Goal: Navigation & Orientation: Find specific page/section

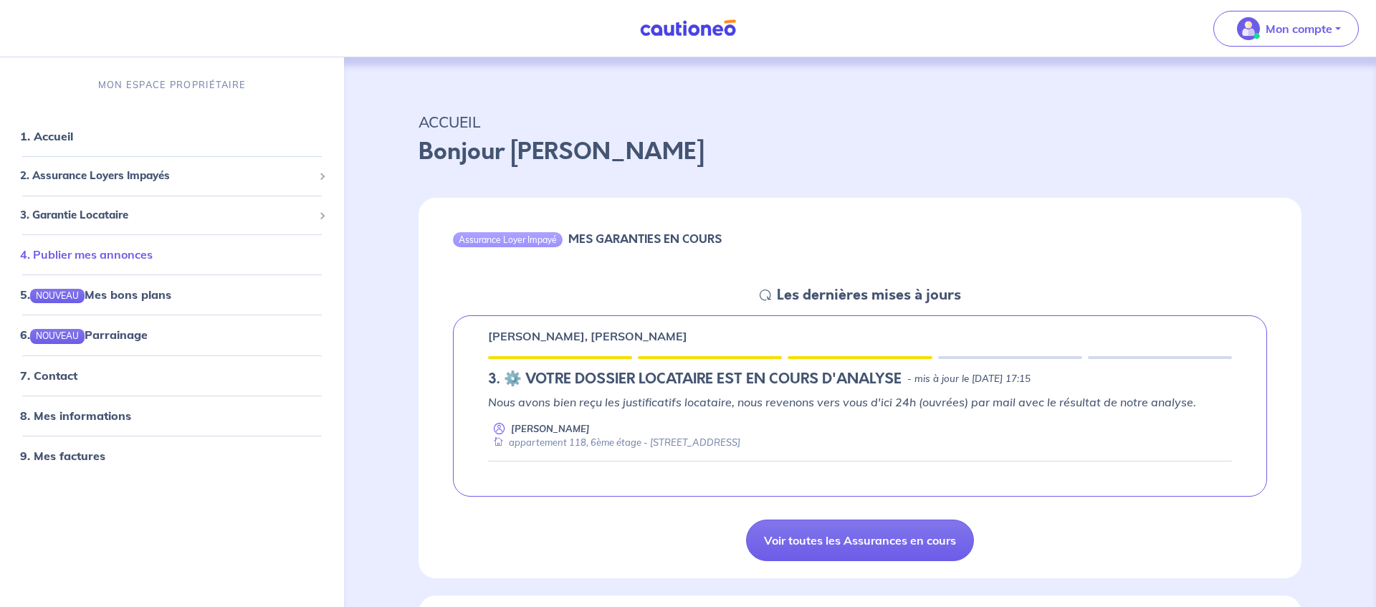
click at [116, 262] on link "4. Publier mes annonces" at bounding box center [86, 254] width 133 height 14
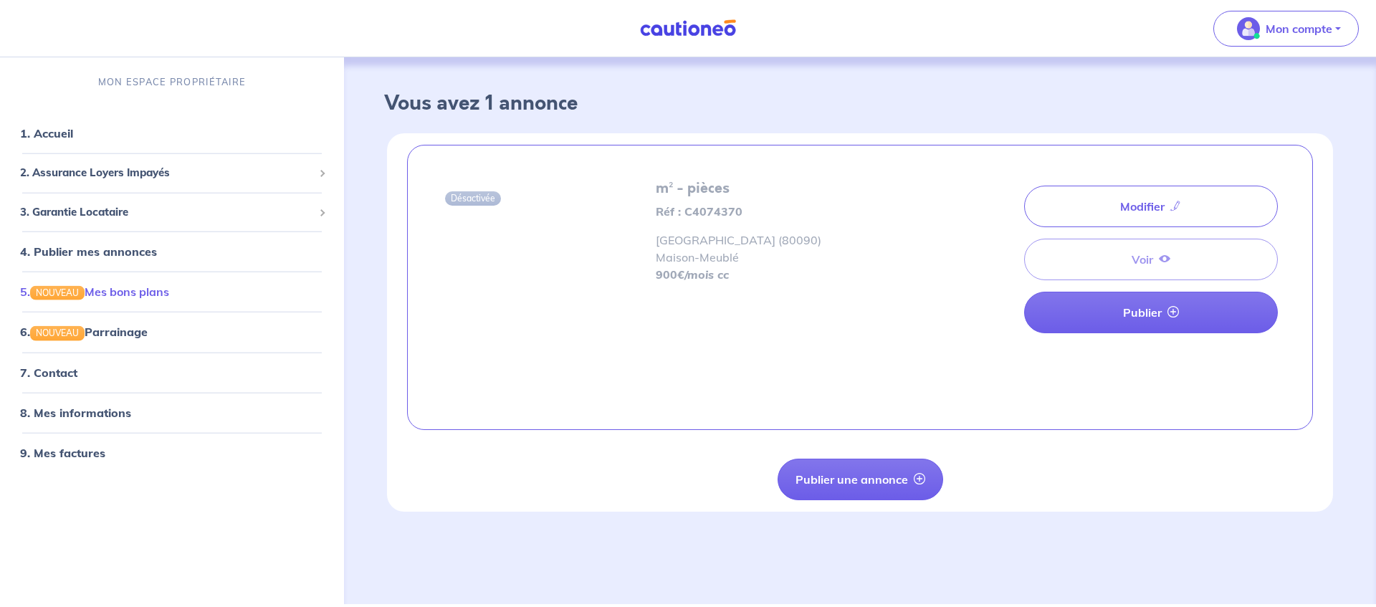
click at [136, 299] on link "5. NOUVEAU Mes bons plans" at bounding box center [94, 291] width 149 height 14
click at [80, 419] on link "8. Mes informations" at bounding box center [73, 412] width 107 height 14
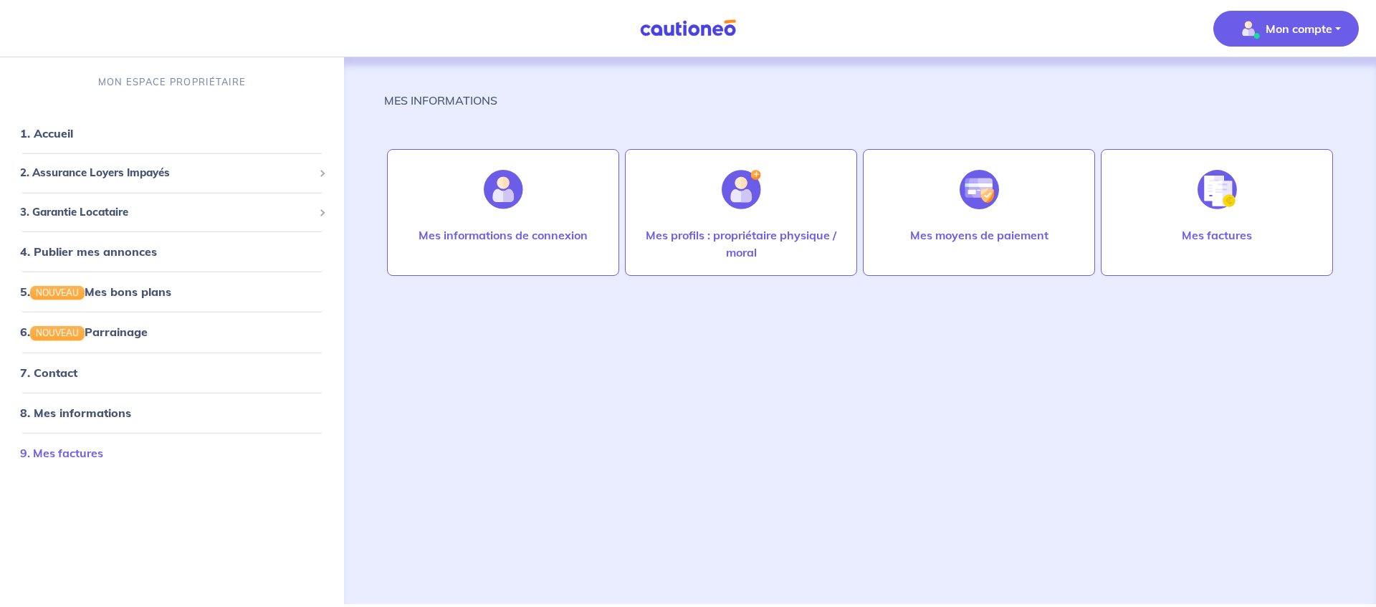
click at [57, 452] on link "9. Mes factures" at bounding box center [61, 452] width 83 height 14
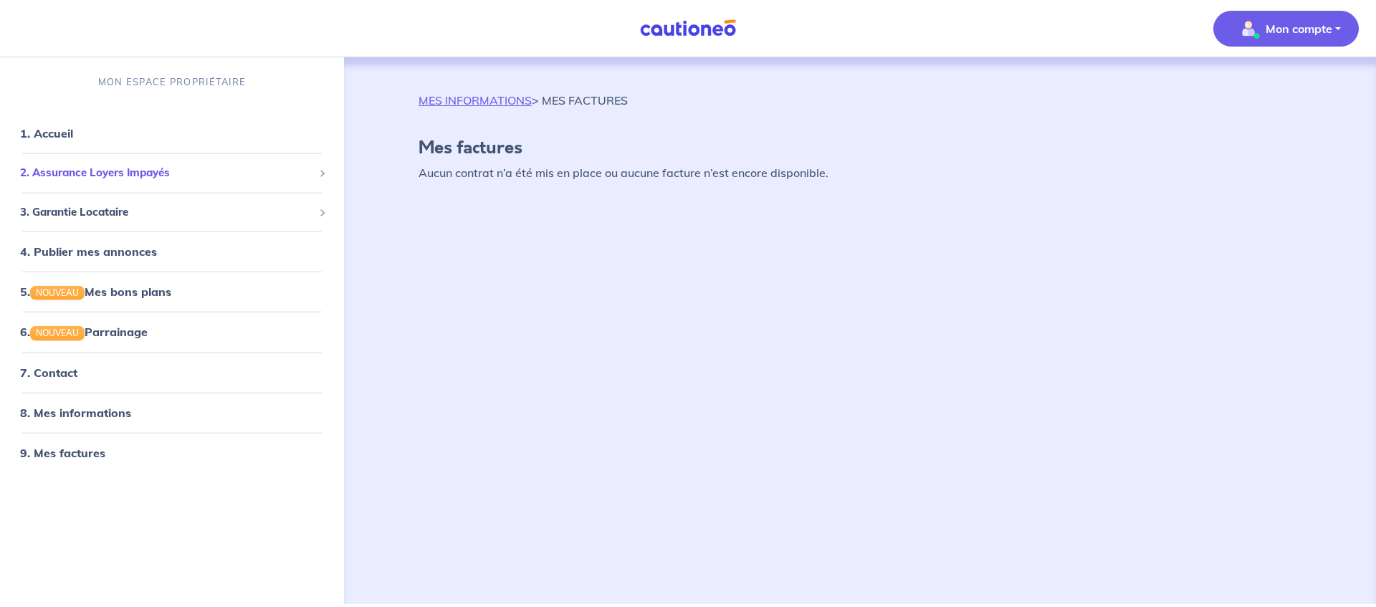
click at [84, 174] on span "2. Assurance Loyers Impayés" at bounding box center [166, 173] width 293 height 16
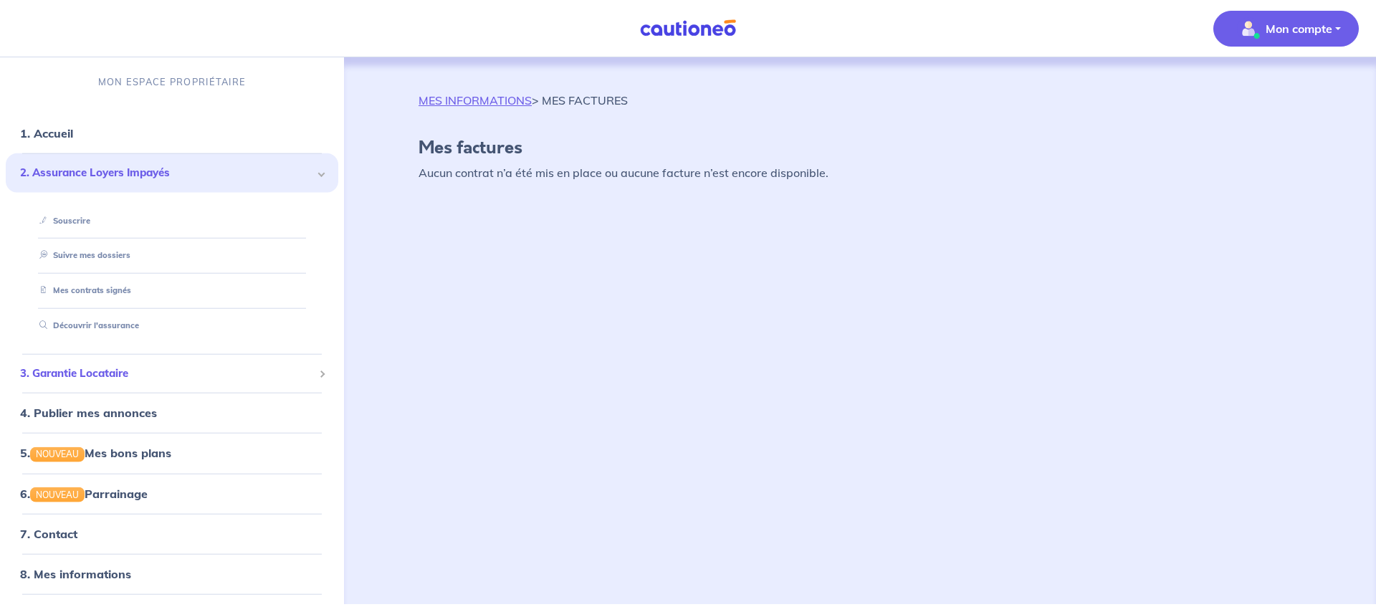
click at [89, 368] on span "3. Garantie Locataire" at bounding box center [166, 373] width 293 height 16
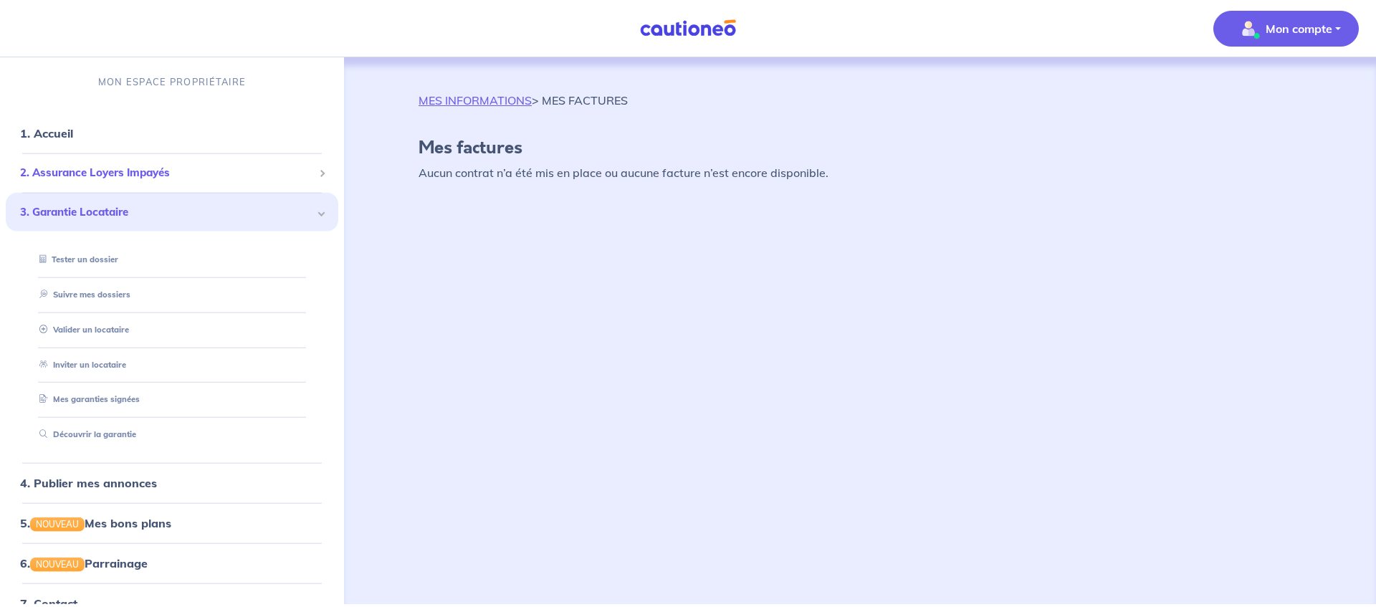
click at [145, 176] on span "2. Assurance Loyers Impayés" at bounding box center [166, 173] width 293 height 16
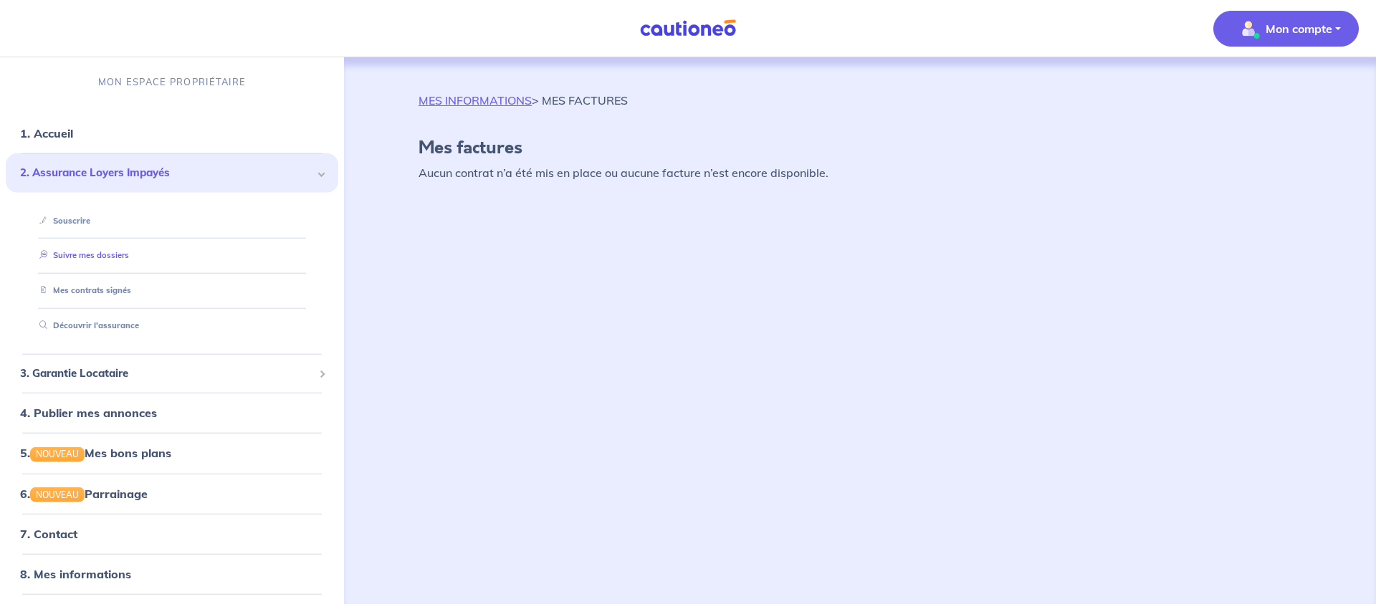
click at [118, 260] on link "Suivre mes dossiers" at bounding box center [81, 255] width 95 height 10
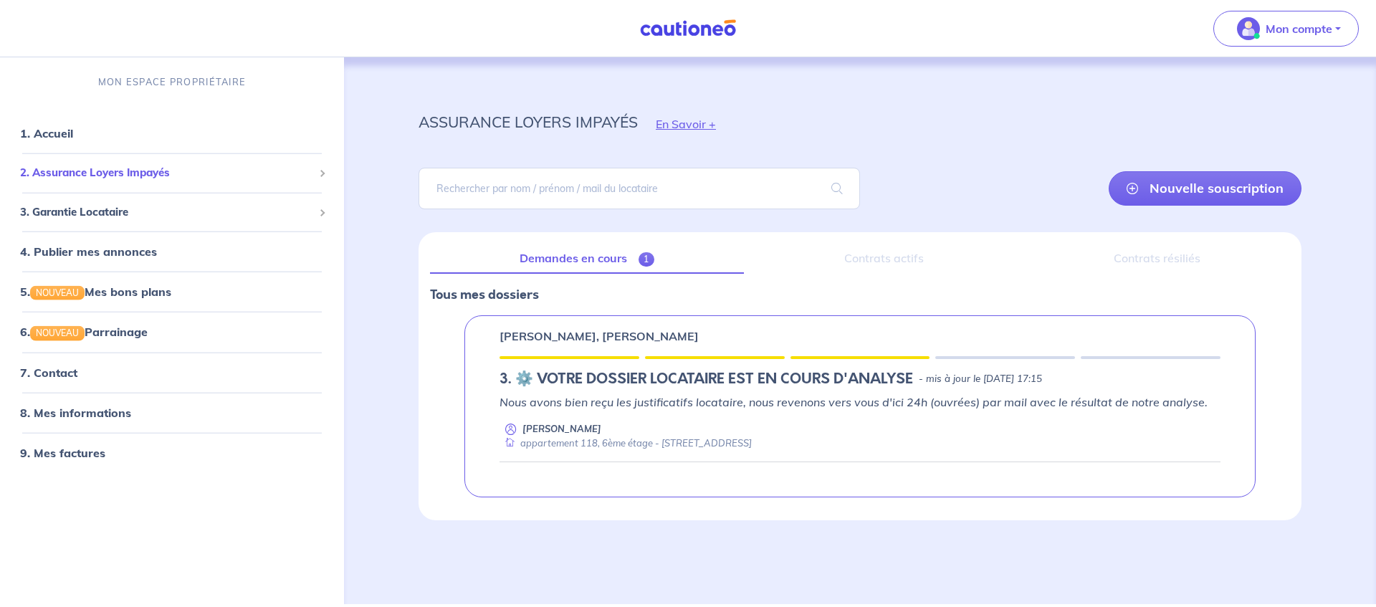
click at [128, 170] on span "2. Assurance Loyers Impayés" at bounding box center [166, 173] width 293 height 16
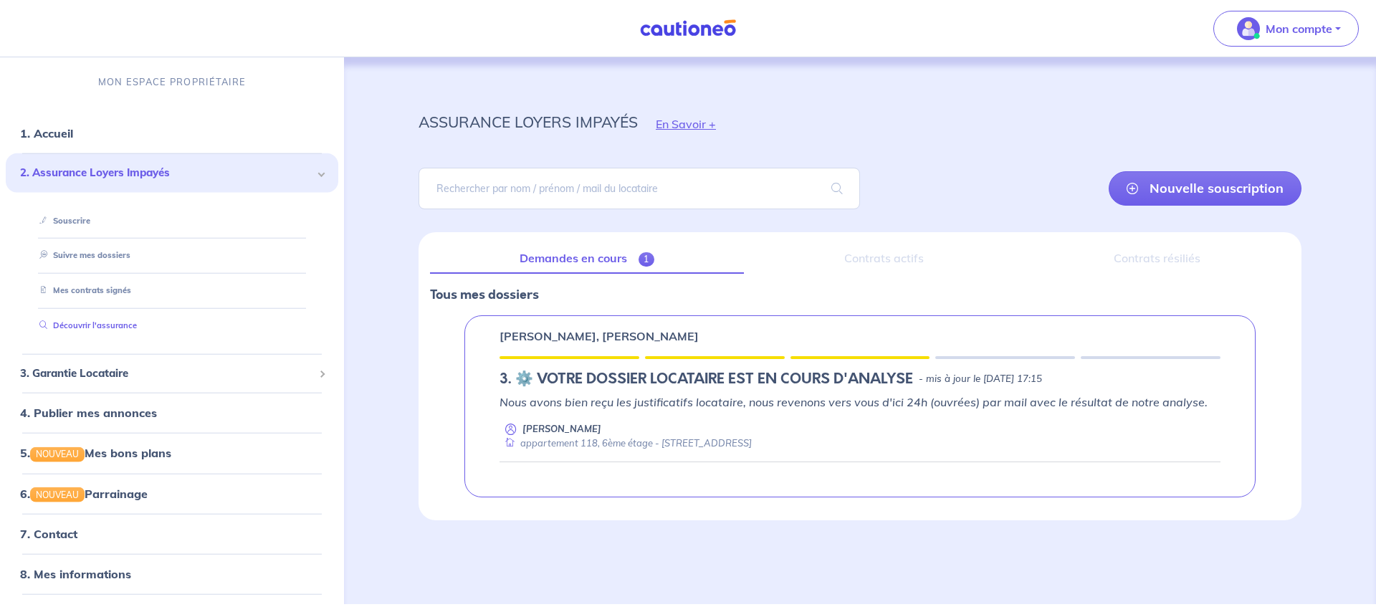
click at [109, 325] on link "Découvrir l'assurance" at bounding box center [85, 325] width 103 height 10
